Goal: Task Accomplishment & Management: Use online tool/utility

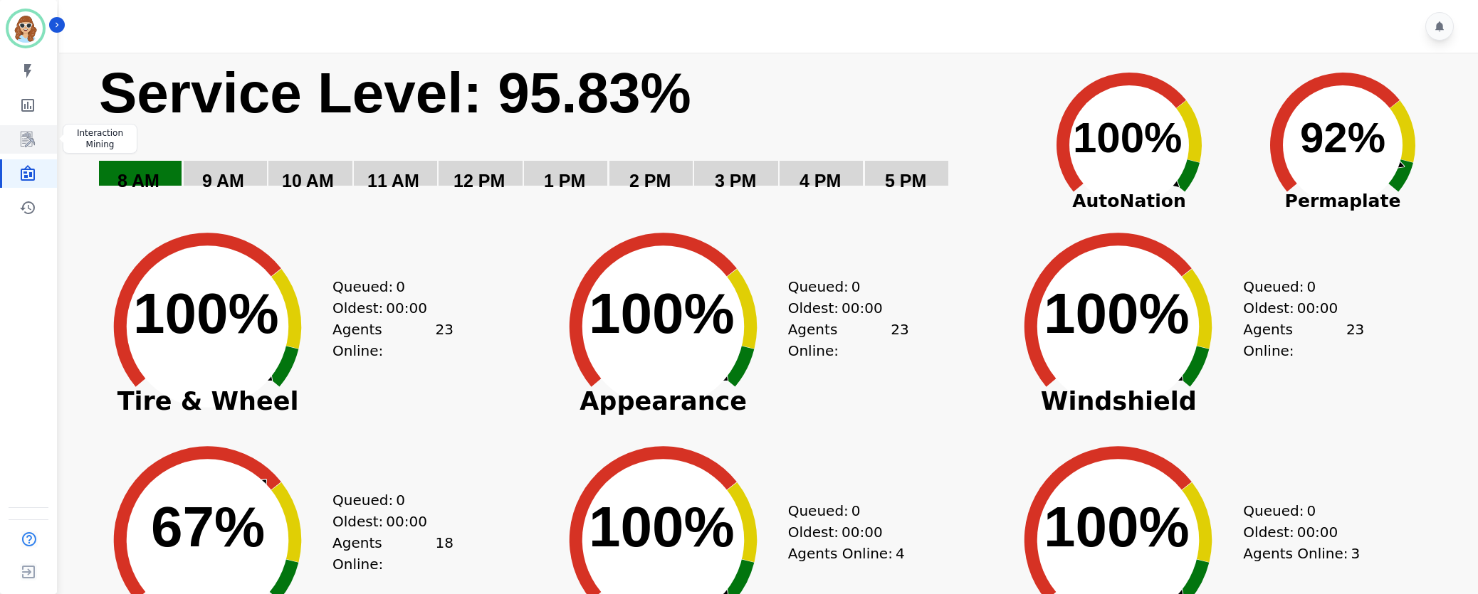
click at [32, 143] on icon "Sidebar" at bounding box center [28, 140] width 14 height 16
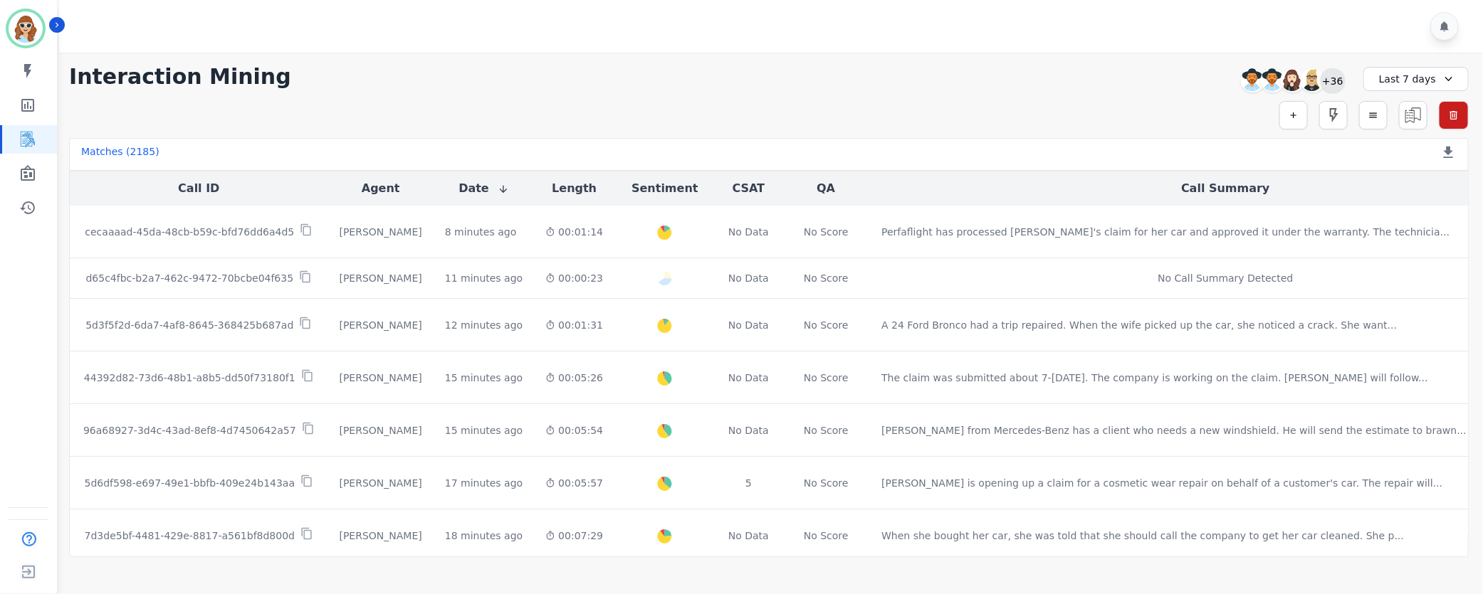
click at [1340, 80] on div "+36" at bounding box center [1332, 80] width 24 height 24
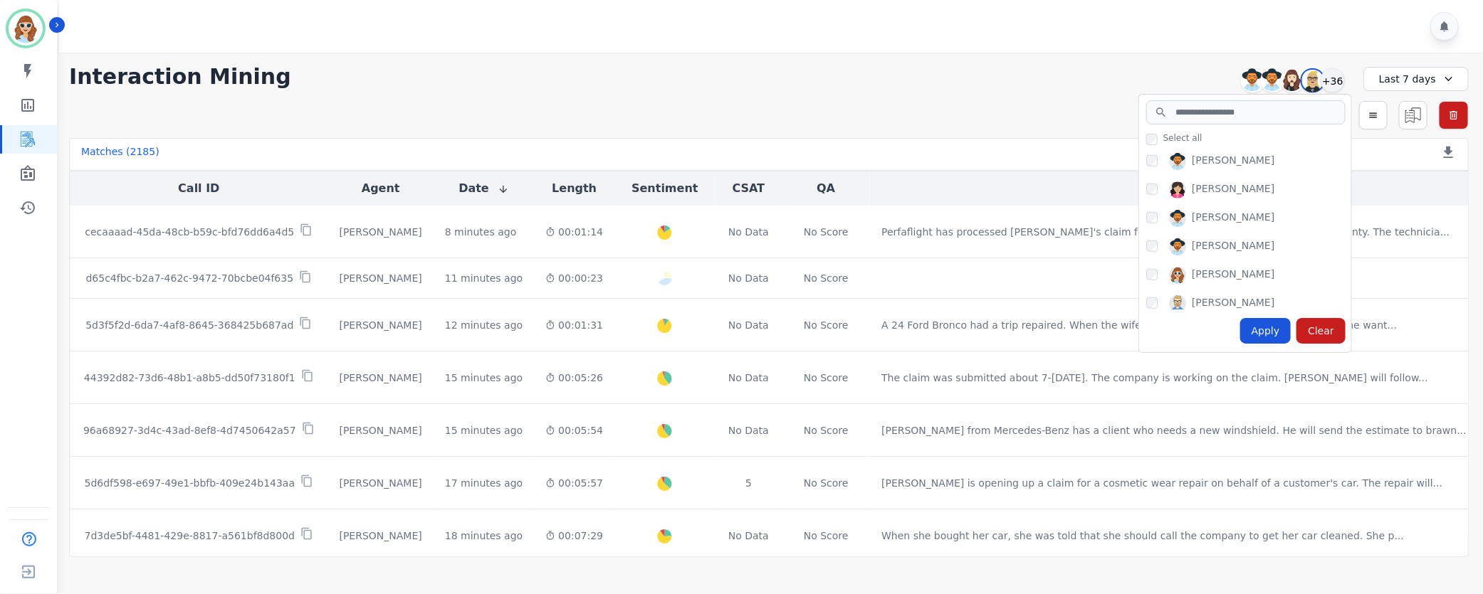
scroll to position [747, 0]
click at [1152, 248] on div "[PERSON_NAME]" at bounding box center [1248, 244] width 205 height 23
click at [1149, 246] on div "[PERSON_NAME]" at bounding box center [1248, 244] width 205 height 23
click at [1264, 338] on div "Apply" at bounding box center [1265, 331] width 51 height 26
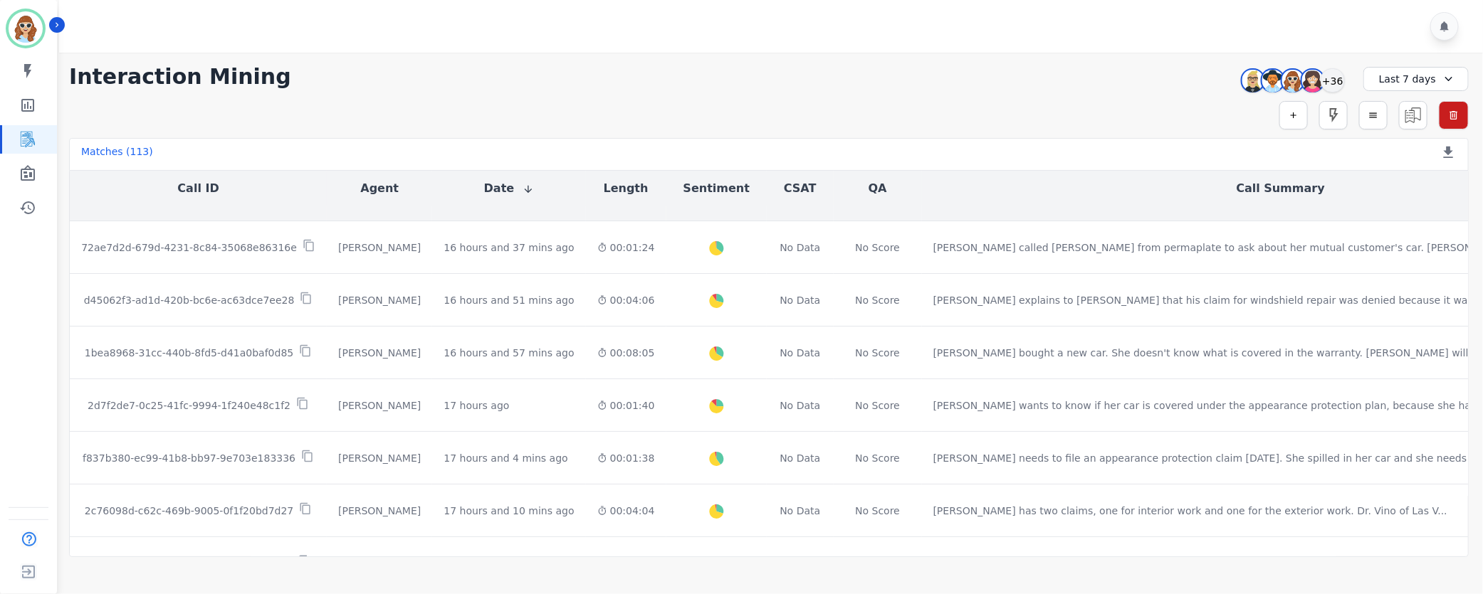
scroll to position [0, 0]
